Goal: Task Accomplishment & Management: Use online tool/utility

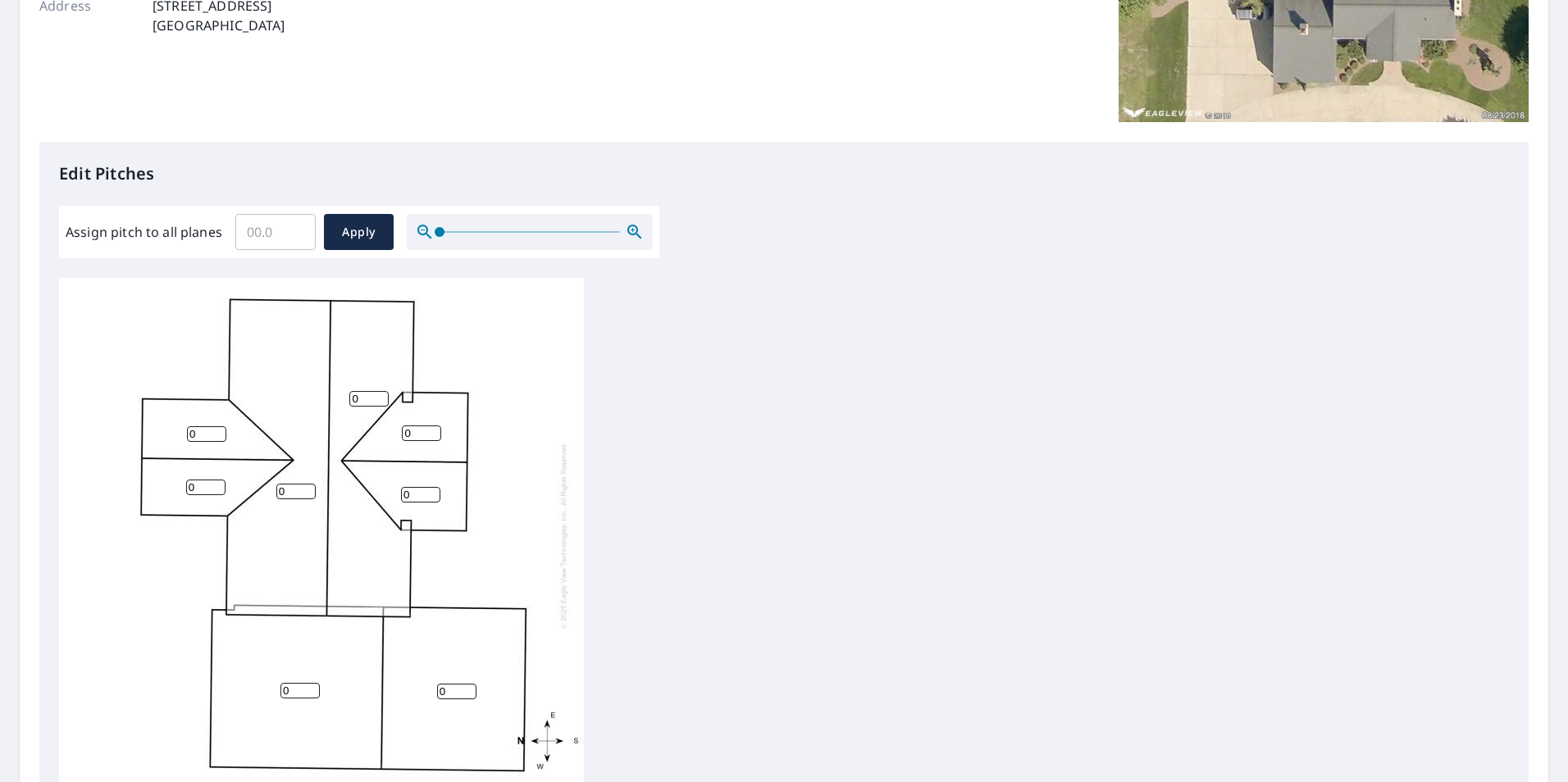
scroll to position [328, 0]
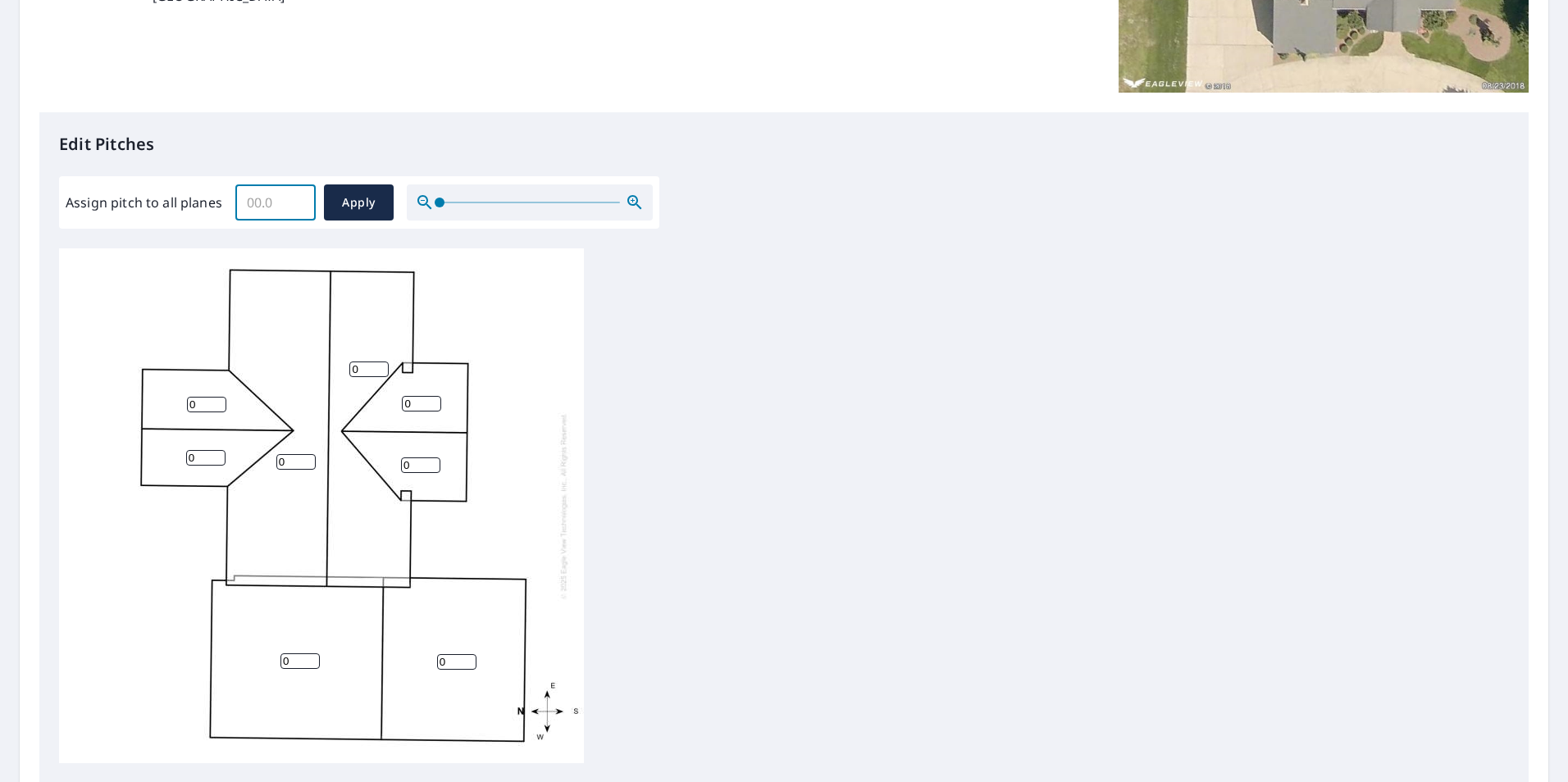
click at [279, 202] on input "Assign pitch to all planes" at bounding box center [276, 202] width 80 height 46
type input "6"
click at [362, 199] on span "Apply" at bounding box center [359, 203] width 43 height 21
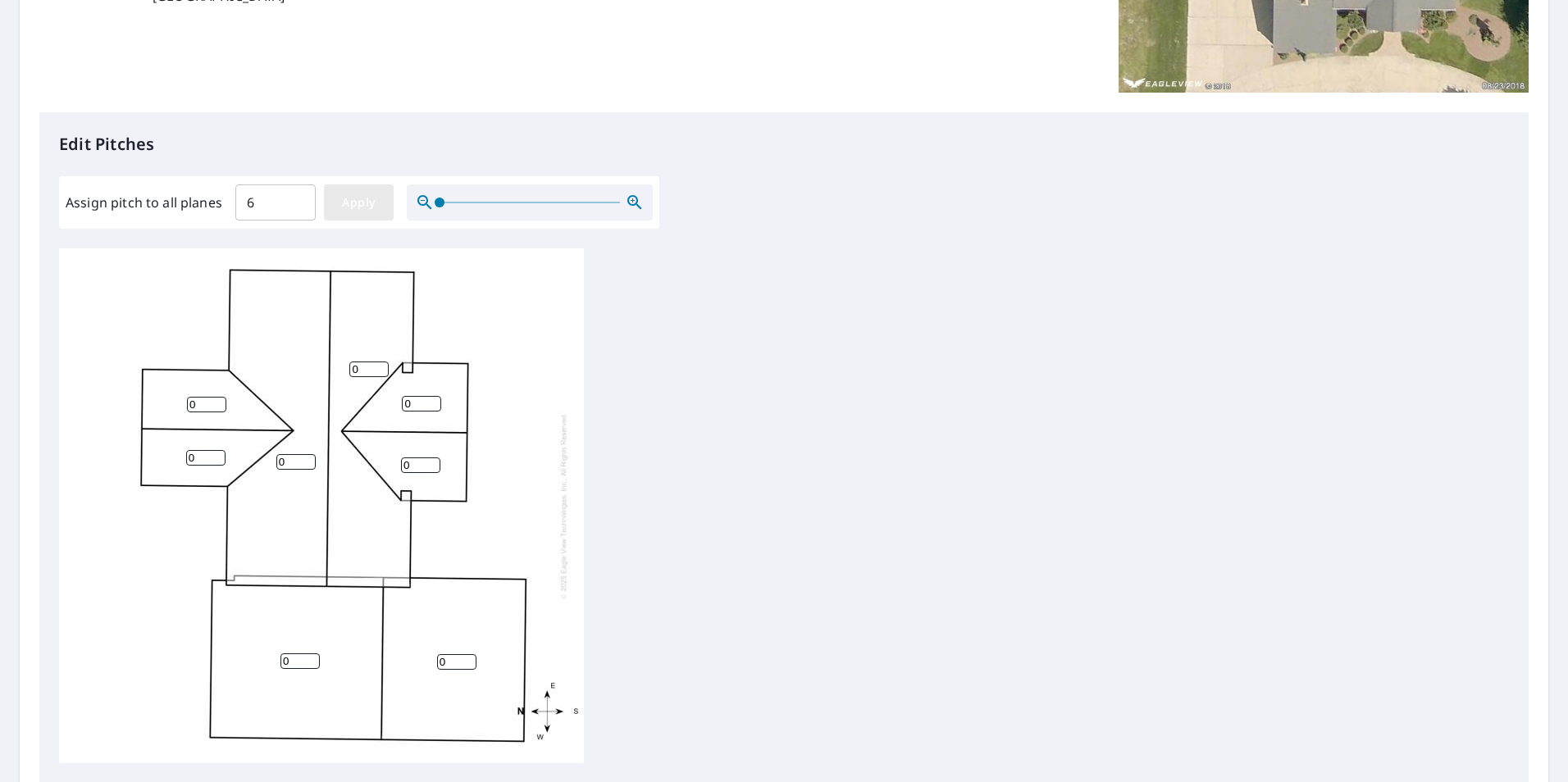
type input "6"
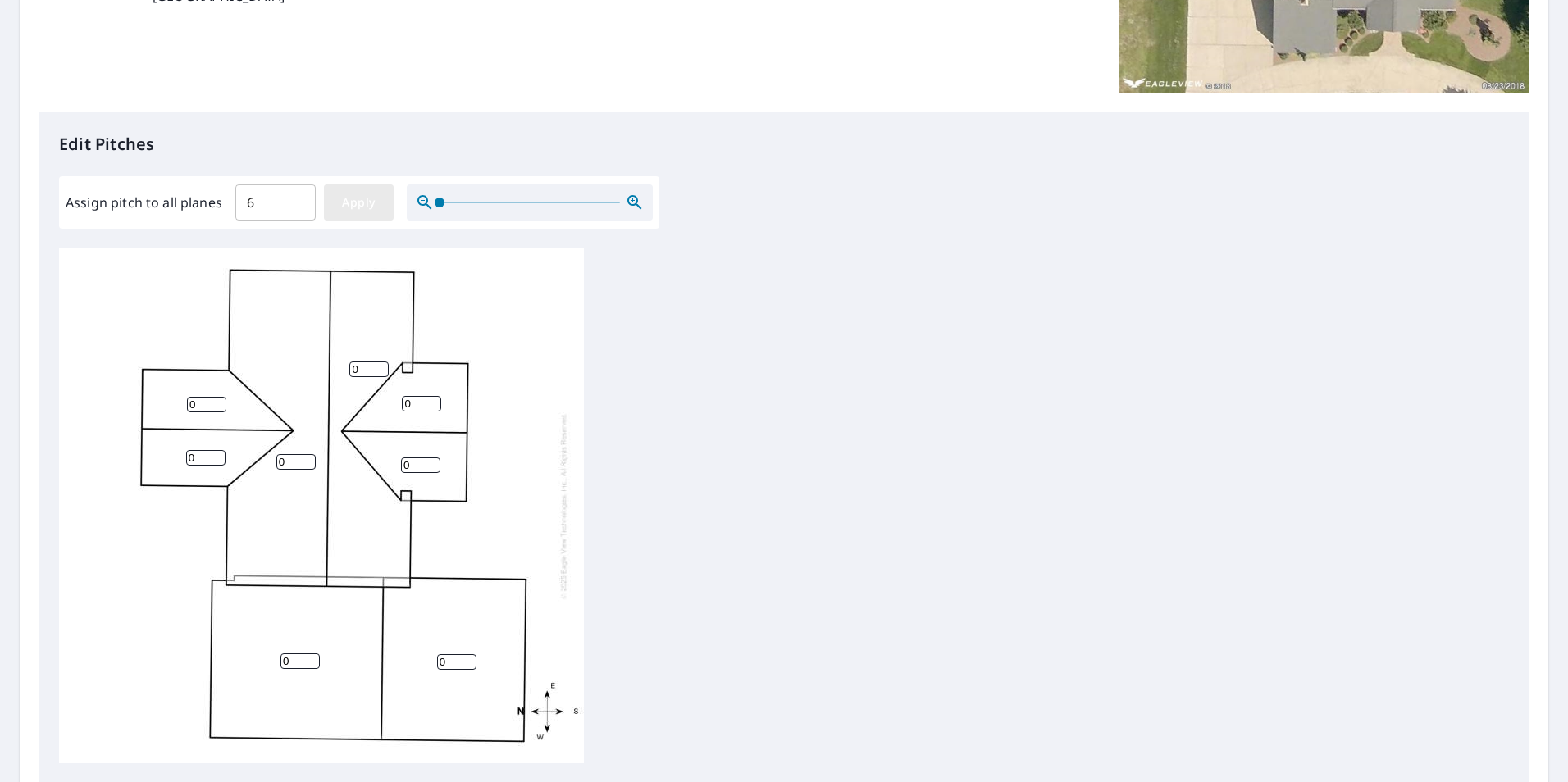
type input "6"
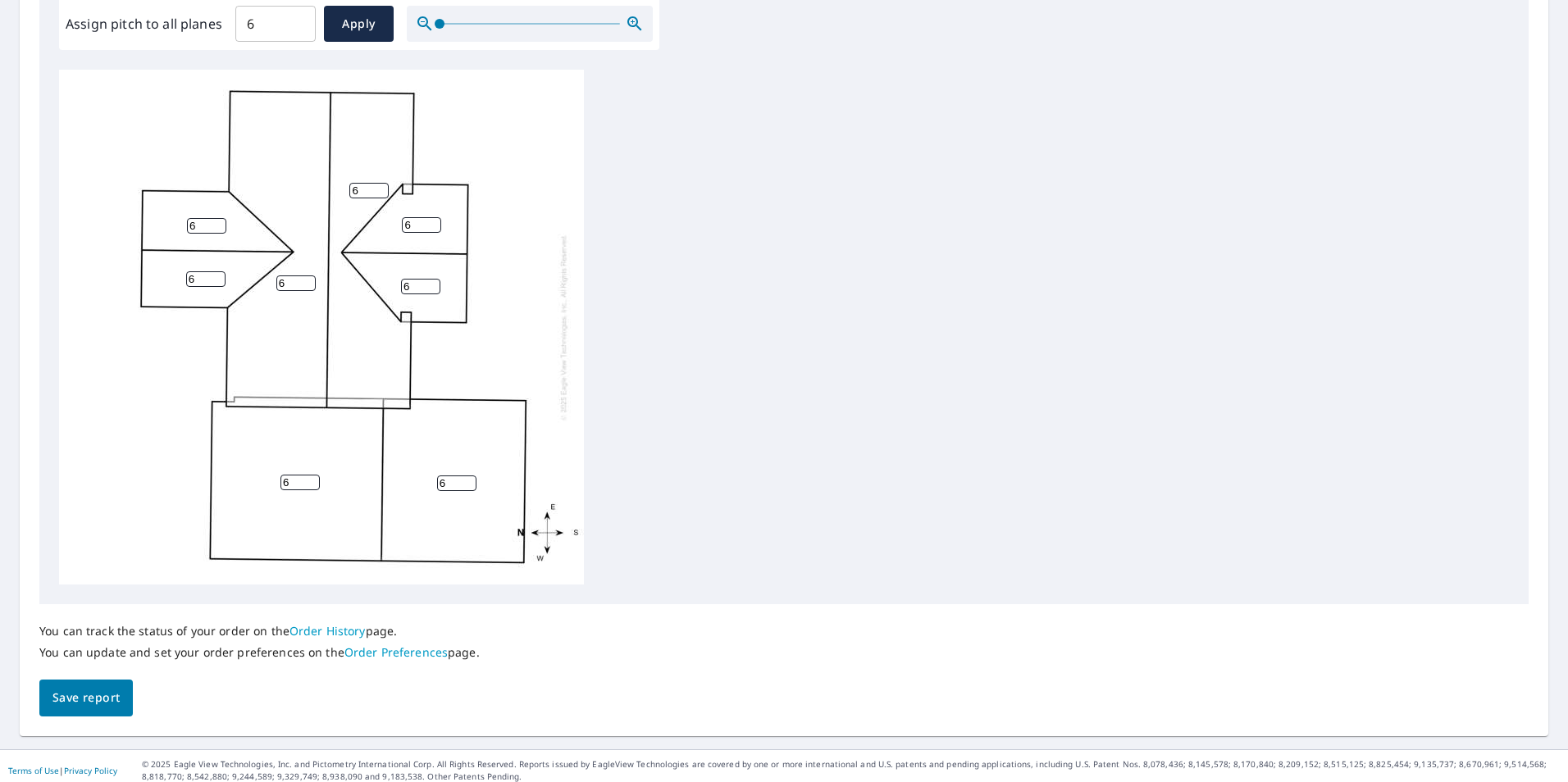
scroll to position [515, 0]
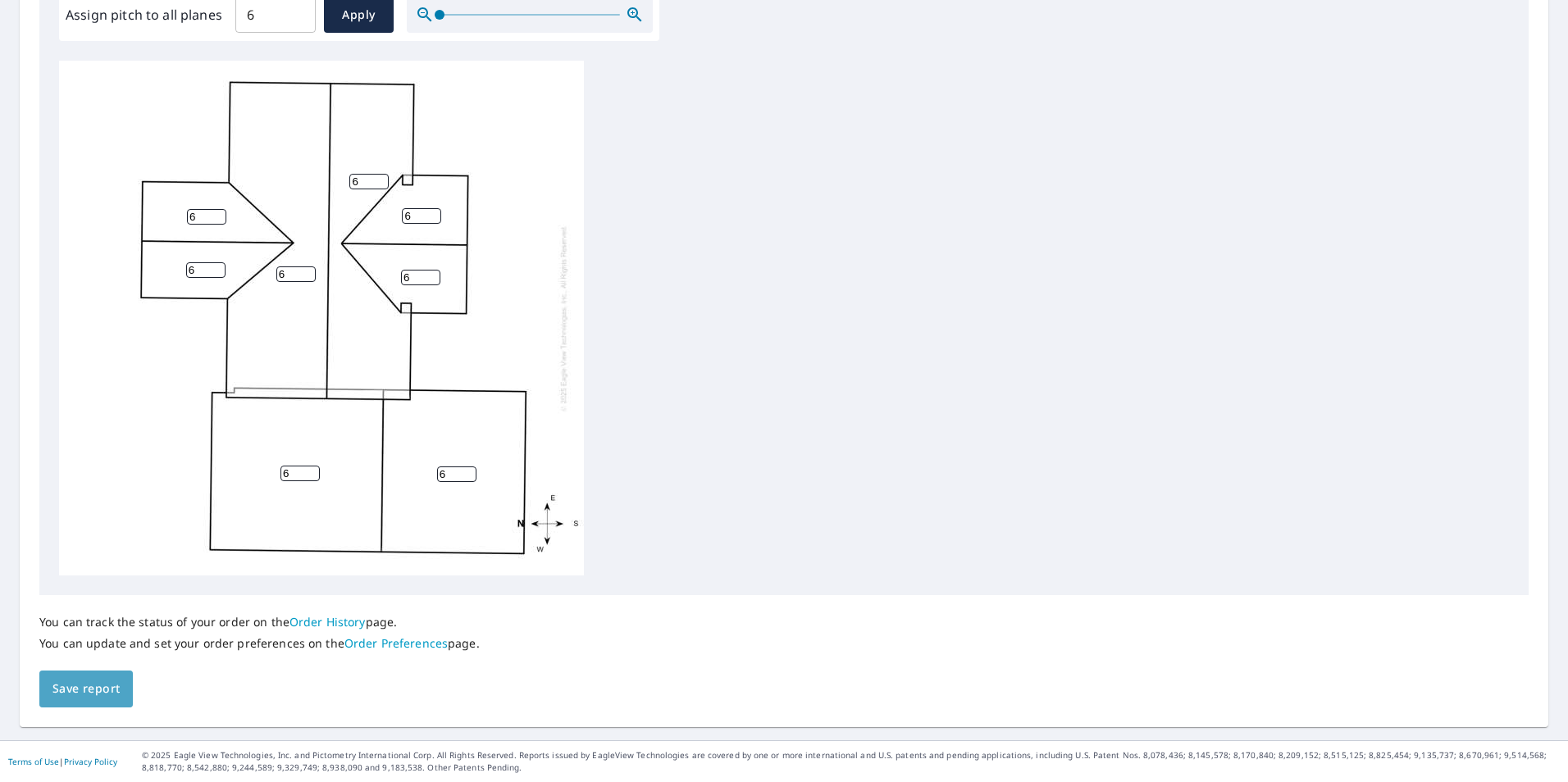
click at [90, 699] on span "Save report" at bounding box center [85, 689] width 67 height 21
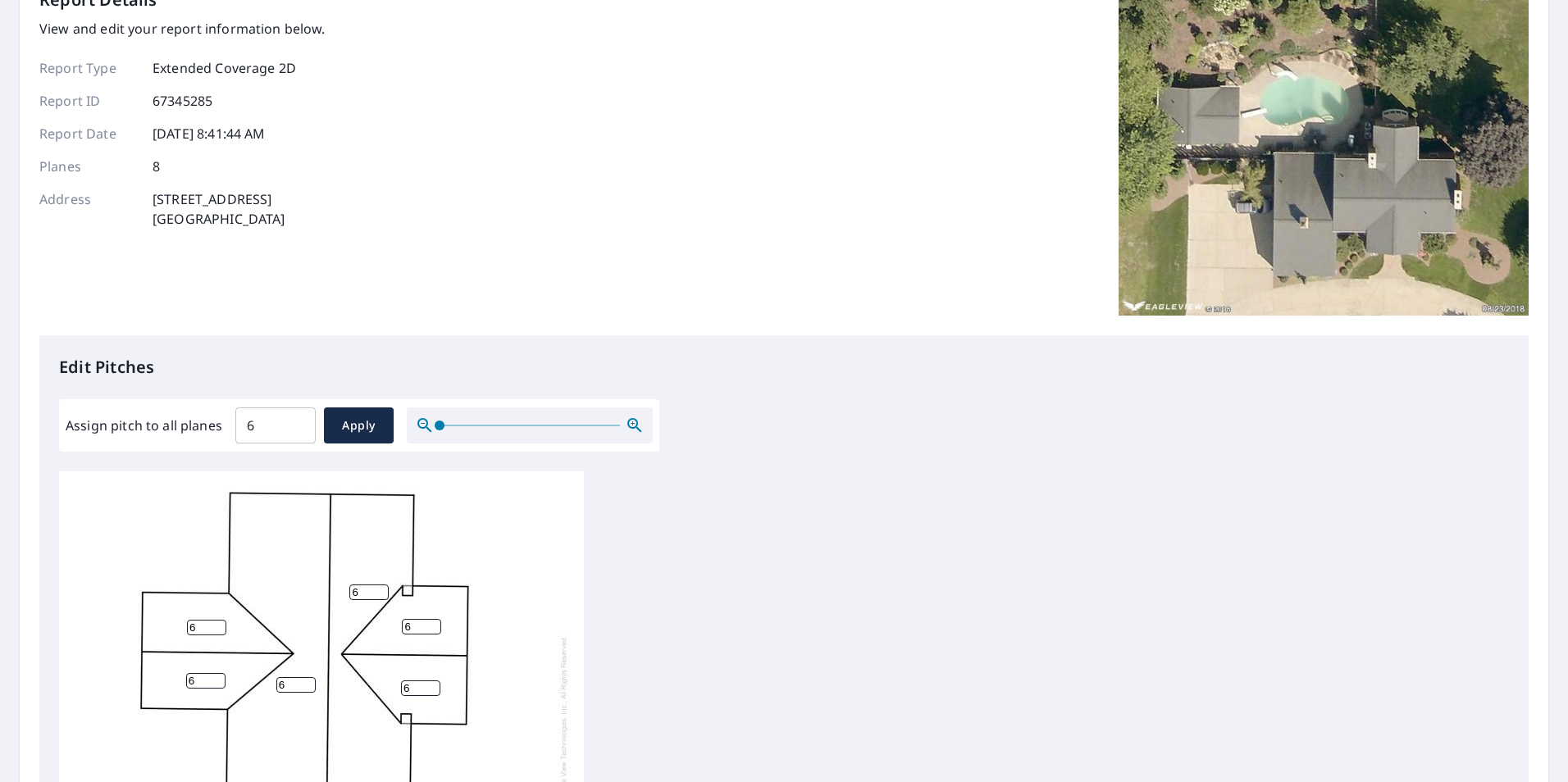
scroll to position [0, 0]
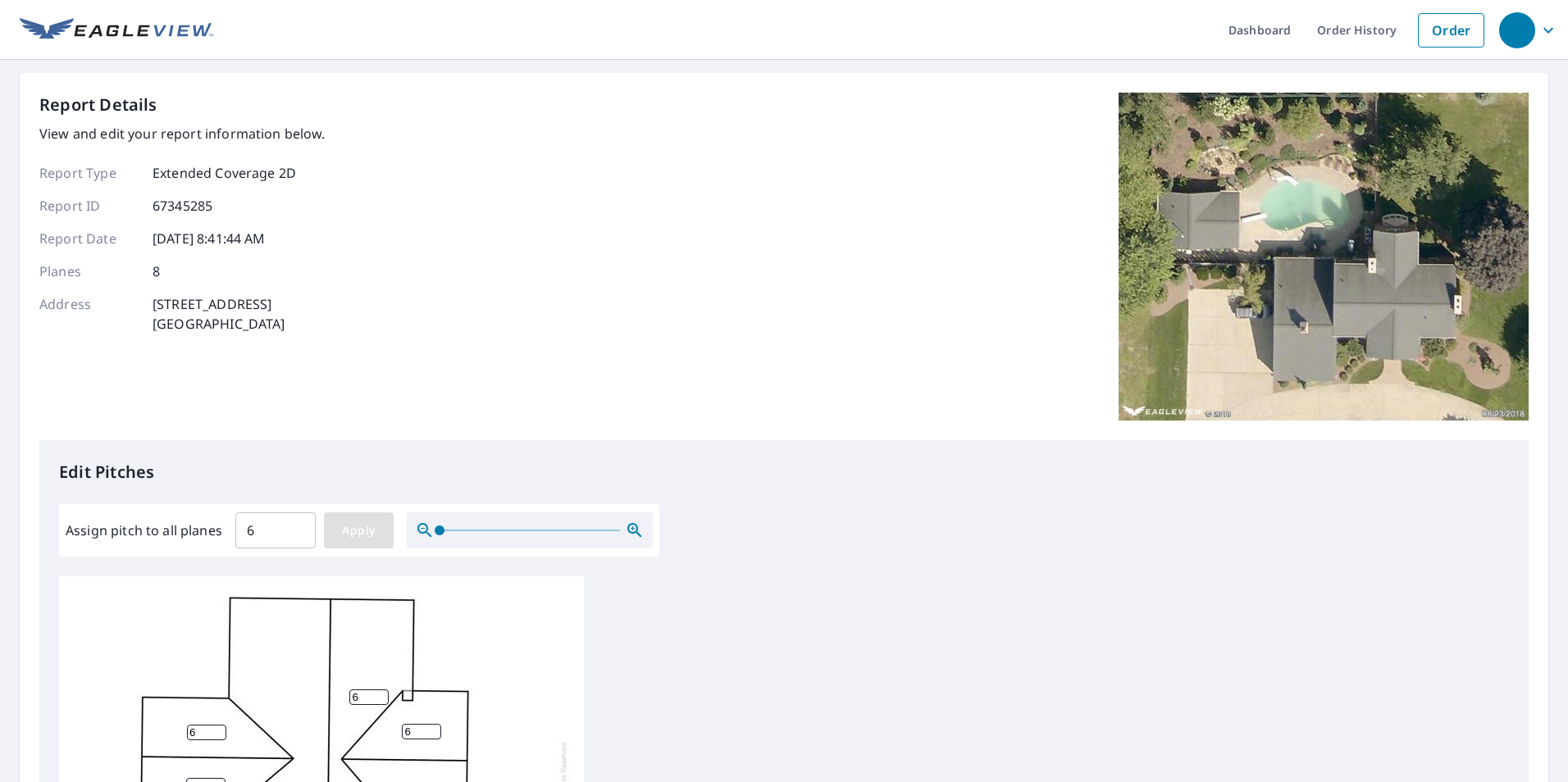
click at [368, 526] on span "Apply" at bounding box center [359, 531] width 43 height 21
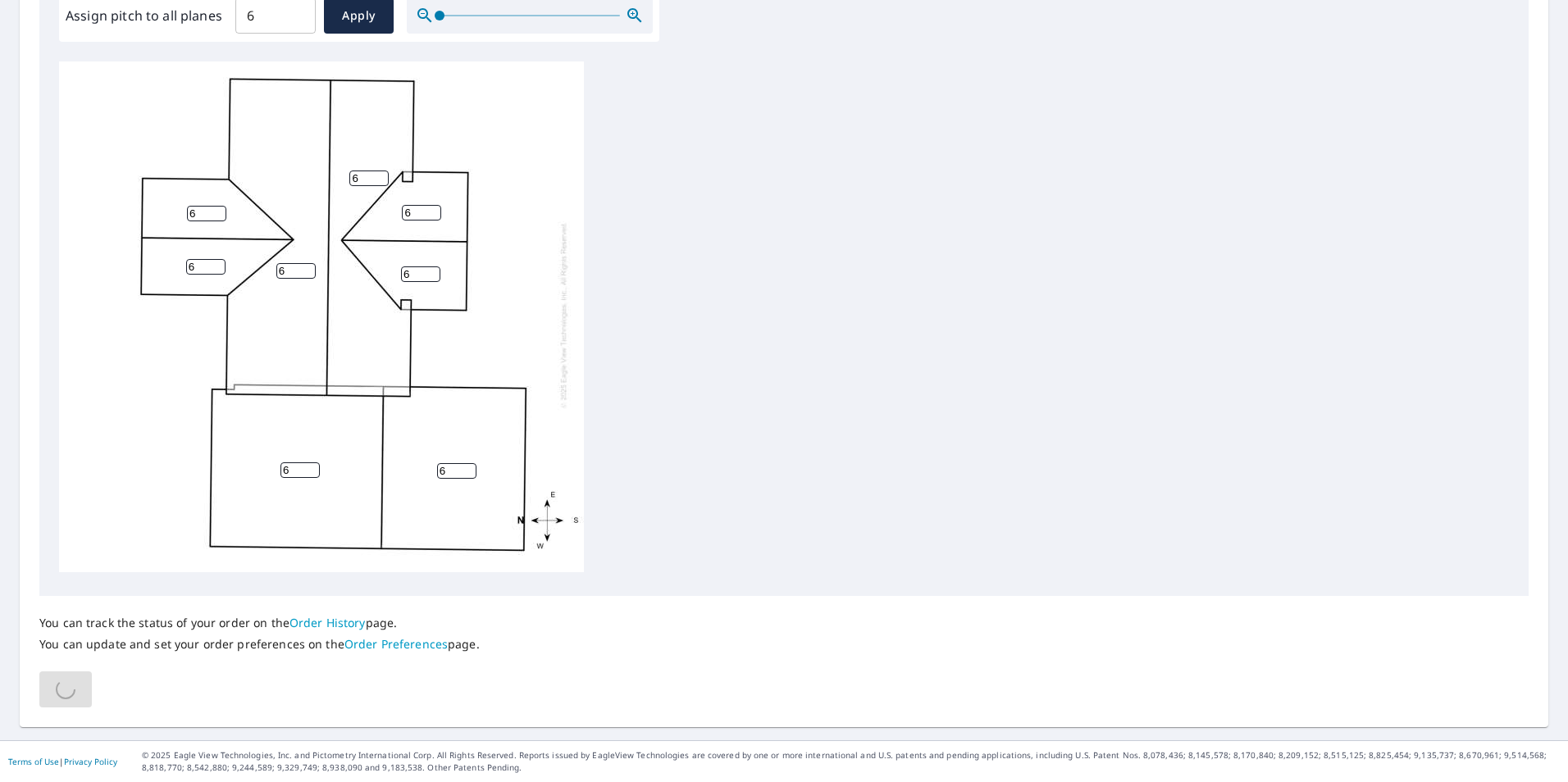
scroll to position [514, 0]
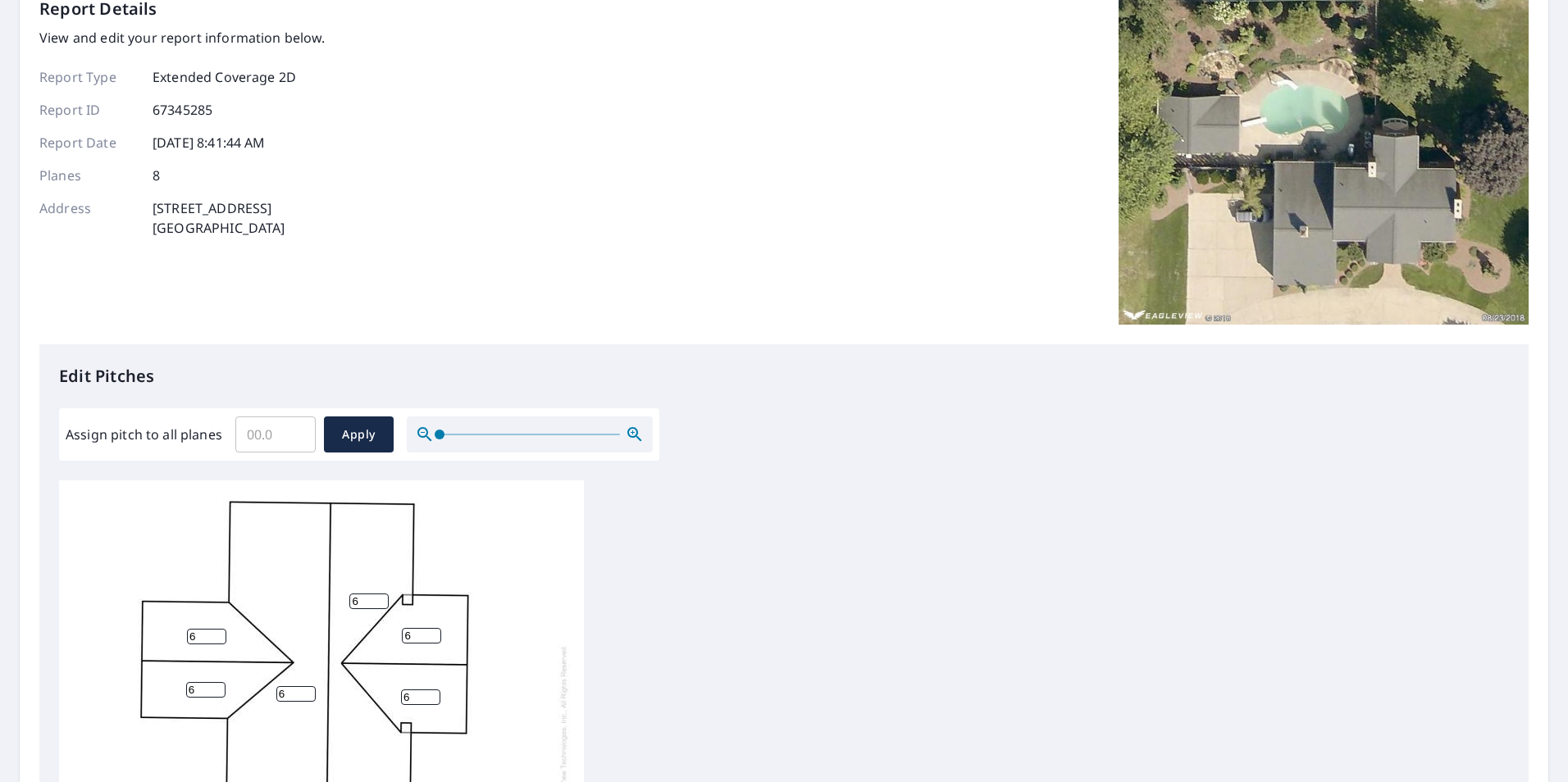
scroll to position [410, 0]
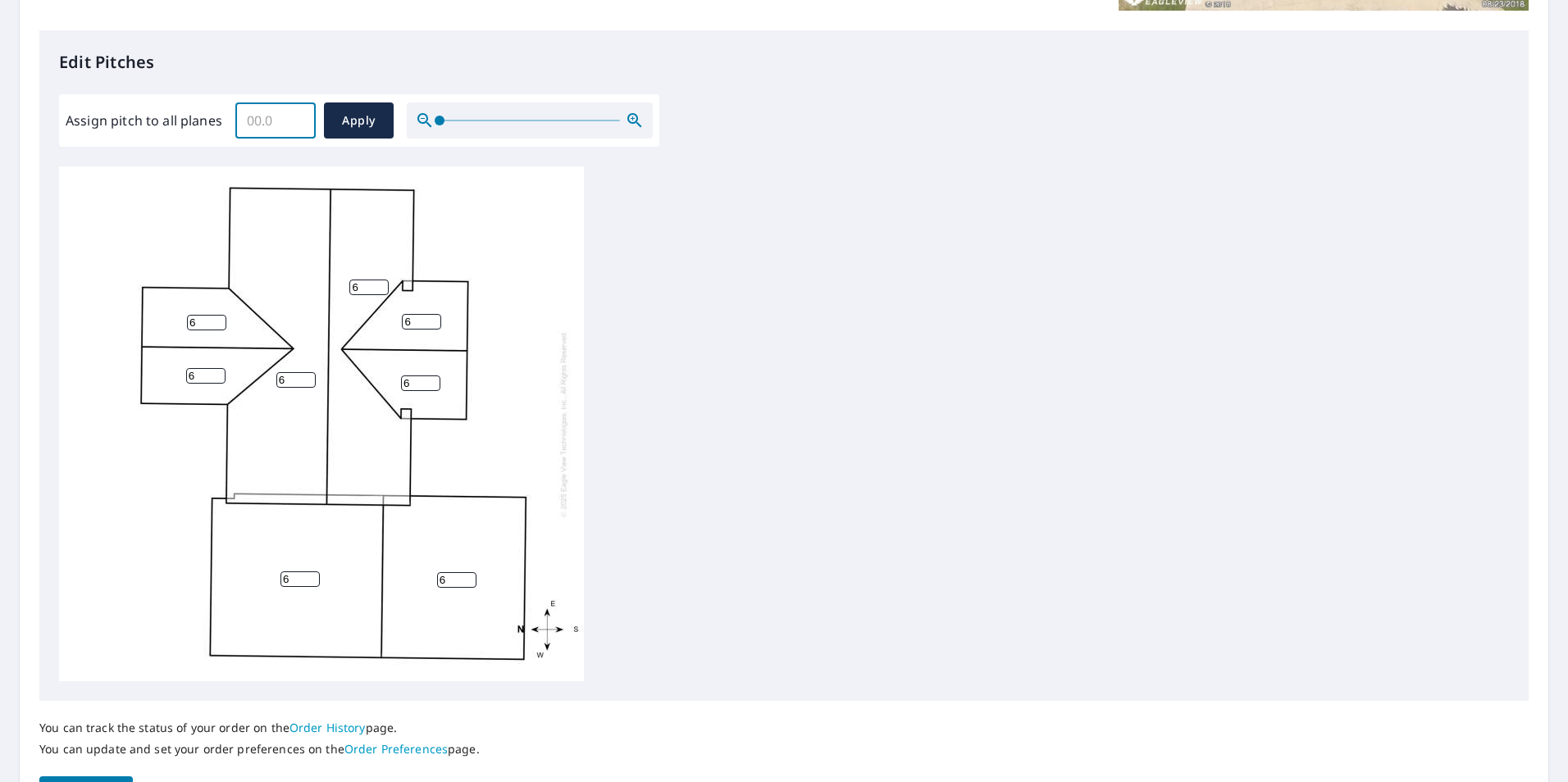
click at [271, 129] on input "Assign pitch to all planes" at bounding box center [276, 120] width 80 height 46
type input "6.0"
click at [607, 397] on div "6 6 6 6 6 6 6 6" at bounding box center [784, 423] width 1450 height 514
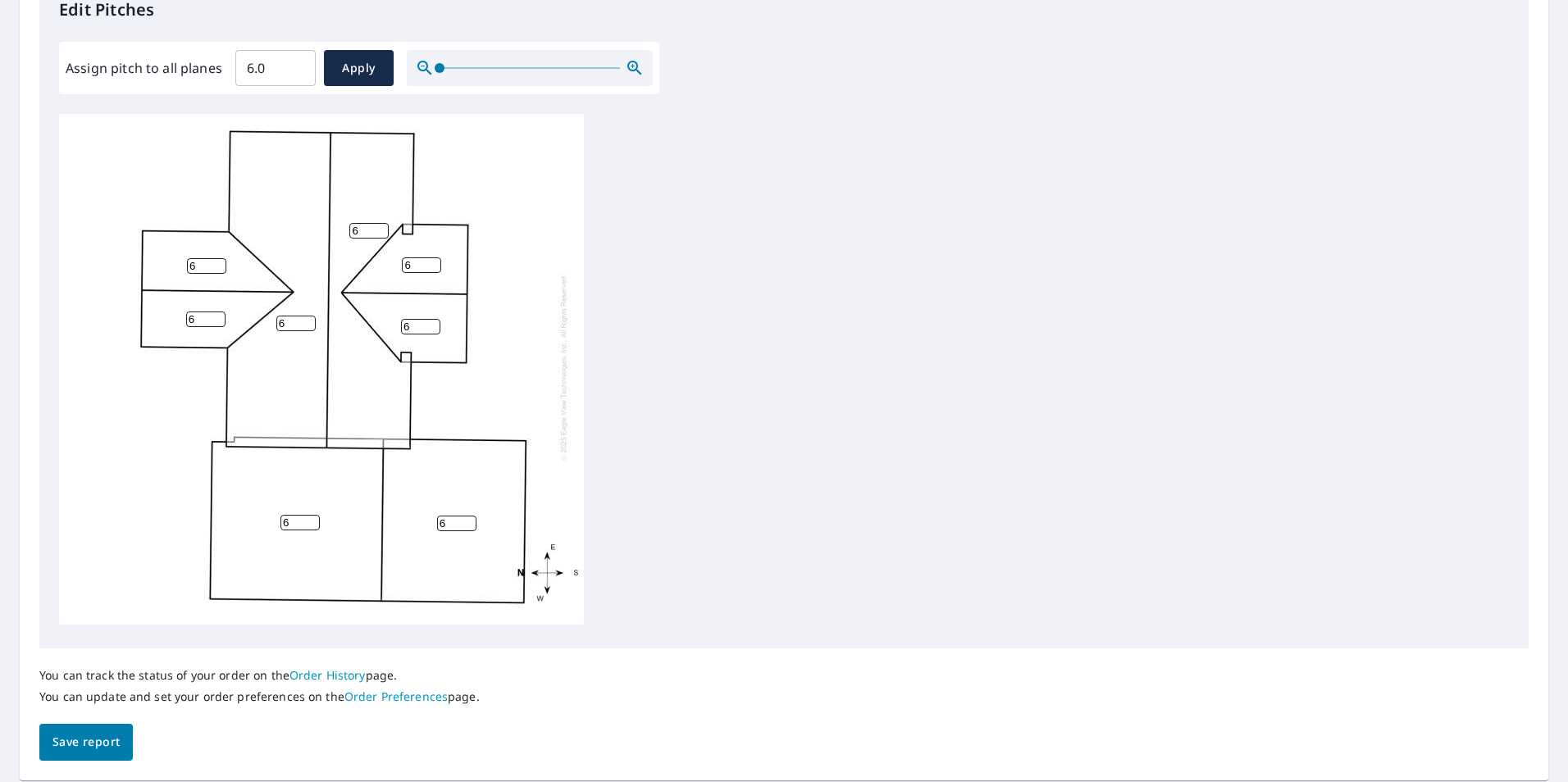
scroll to position [492, 0]
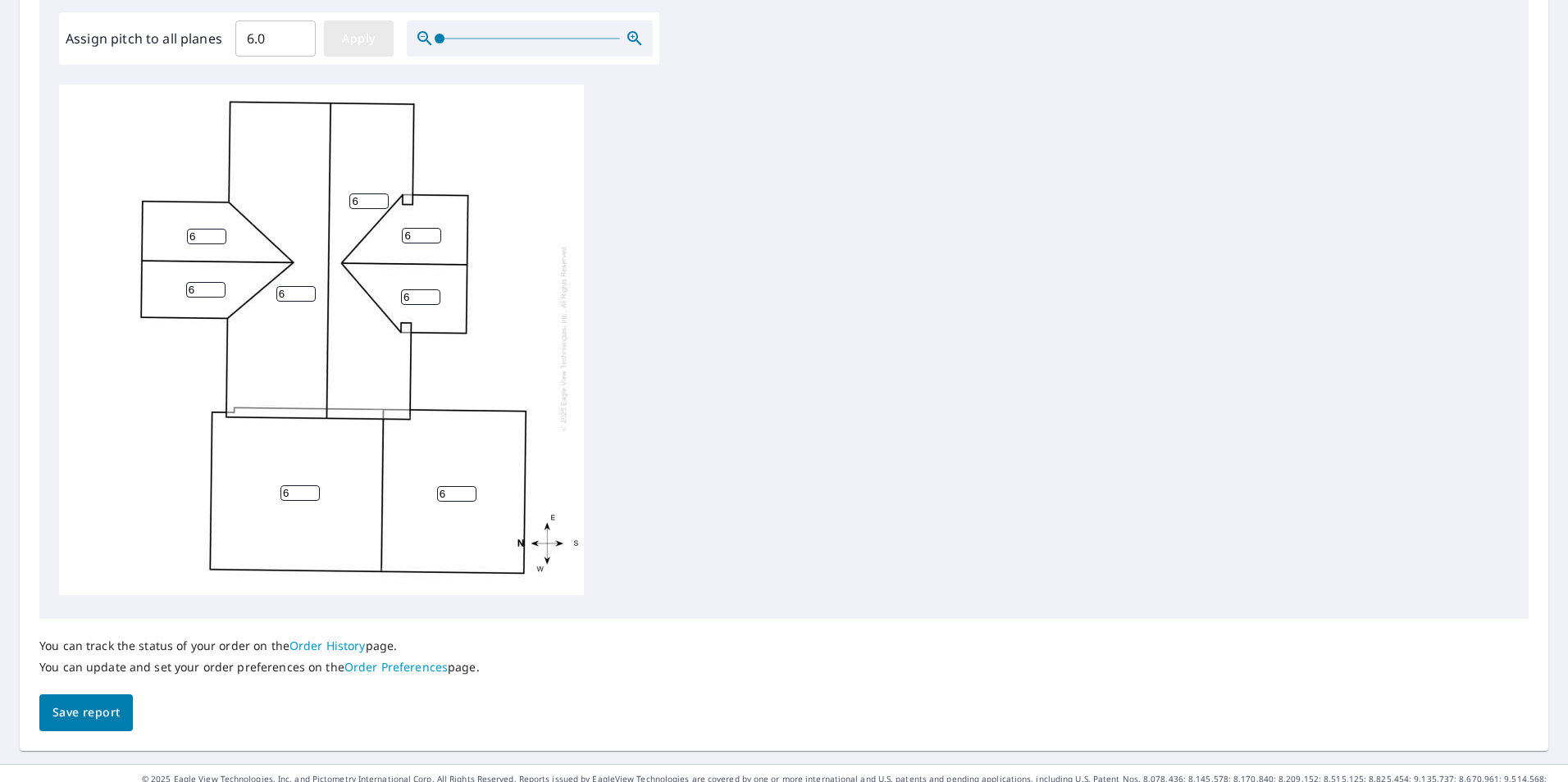
click at [366, 30] on span "Apply" at bounding box center [359, 39] width 43 height 21
type input "6.0"
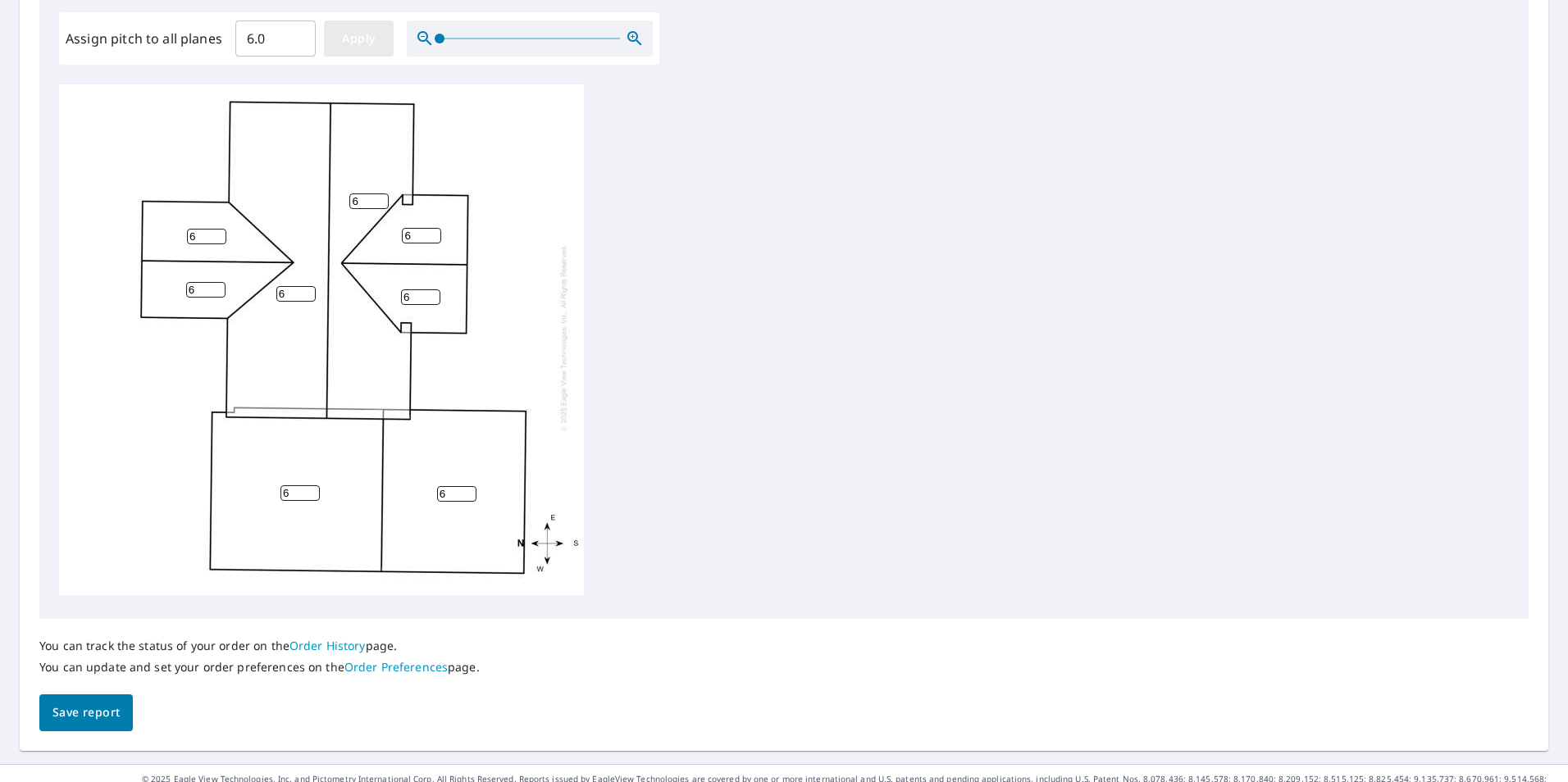
type input "6.0"
click at [88, 721] on span "Save report" at bounding box center [85, 712] width 67 height 21
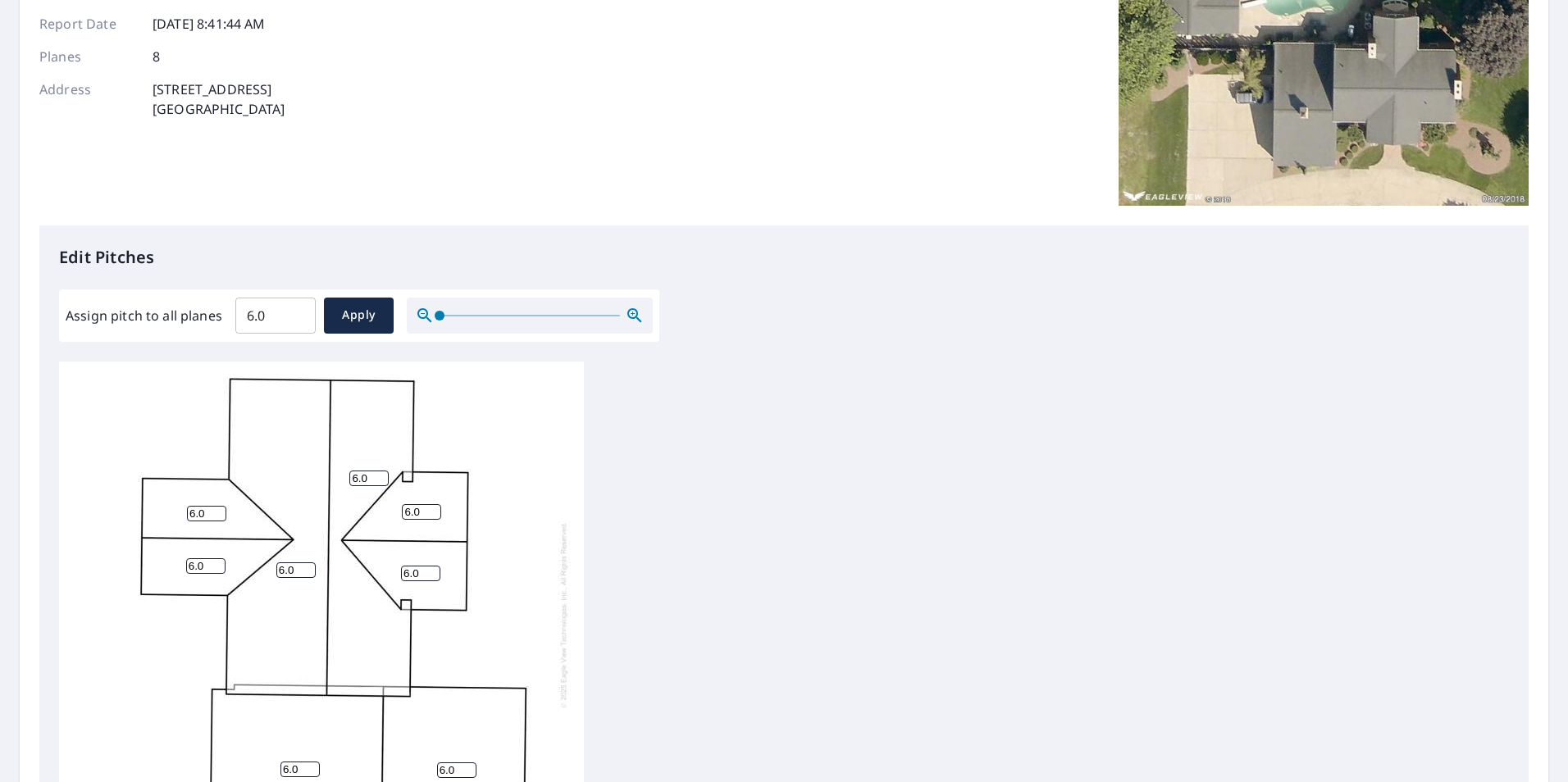
scroll to position [0, 0]
